Goal: Task Accomplishment & Management: Manage account settings

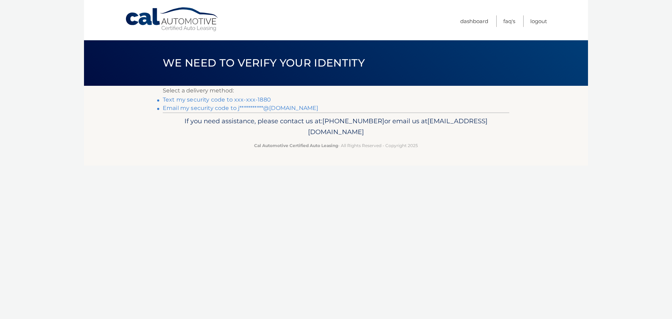
click at [252, 100] on link "Text my security code to xxx-xxx-1880" at bounding box center [217, 99] width 108 height 7
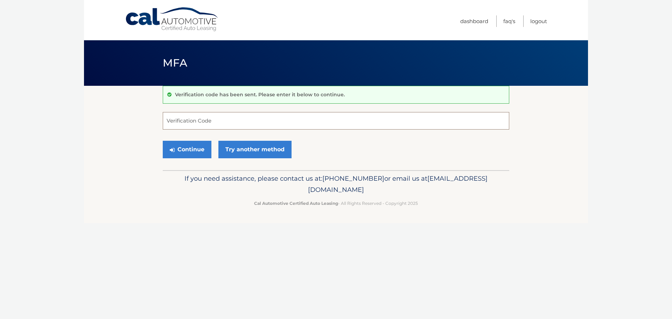
click at [232, 124] on input "Verification Code" at bounding box center [336, 121] width 347 height 18
type input "675517"
click at [186, 147] on button "Continue" at bounding box center [187, 150] width 49 height 18
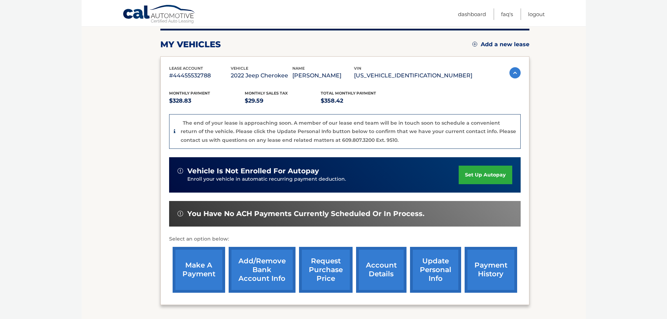
scroll to position [105, 0]
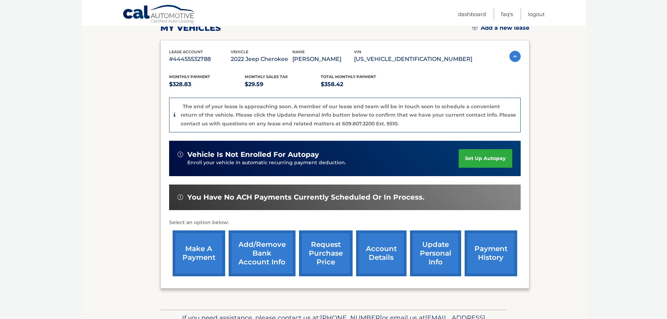
click at [202, 249] on link "make a payment" at bounding box center [199, 253] width 53 height 46
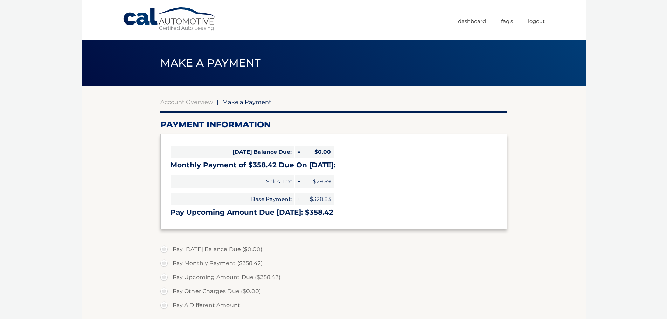
select select "NTFjNDJhZTUtNjM3YS00Y2JiLWE3MDUtM2U4YmIwMDM3MWUx"
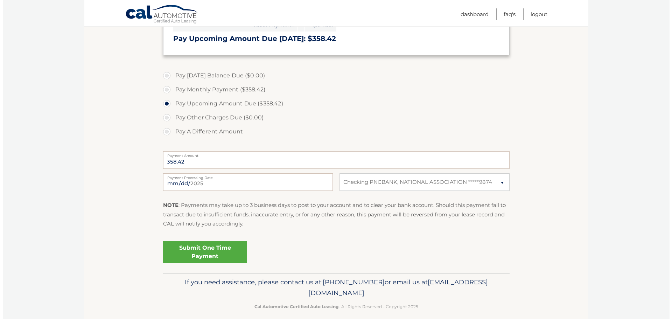
scroll to position [175, 0]
click at [224, 251] on link "Submit One Time Payment" at bounding box center [202, 250] width 84 height 22
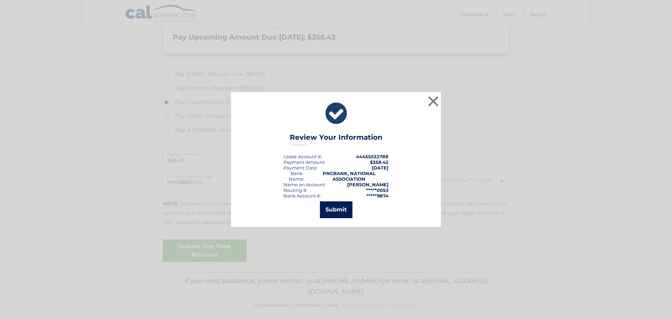
click at [340, 213] on button "Submit" at bounding box center [336, 209] width 33 height 17
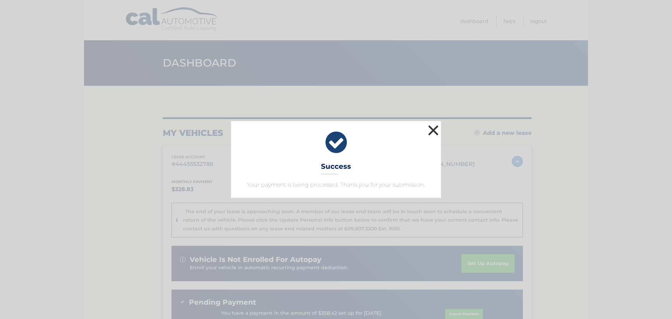
click at [436, 128] on button "×" at bounding box center [433, 130] width 14 height 14
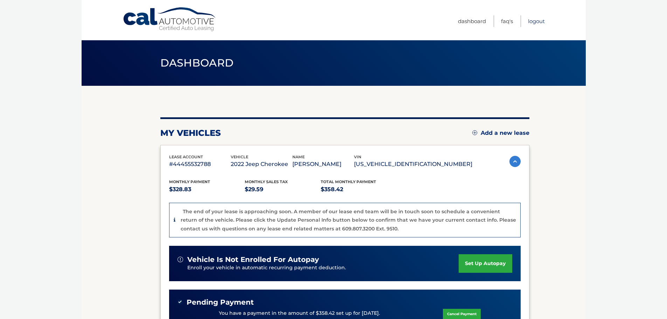
click at [529, 21] on link "Logout" at bounding box center [536, 21] width 17 height 12
